Goal: Information Seeking & Learning: Compare options

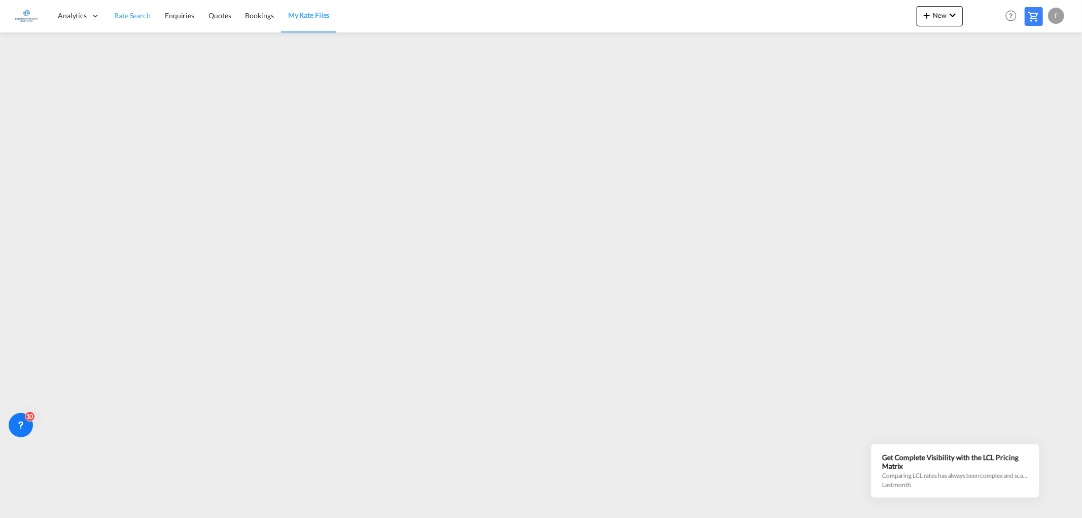
click at [142, 15] on span "Rate Search" at bounding box center [132, 15] width 37 height 9
click at [118, 13] on span "Rate Search" at bounding box center [132, 15] width 37 height 9
